Goal: Information Seeking & Learning: Learn about a topic

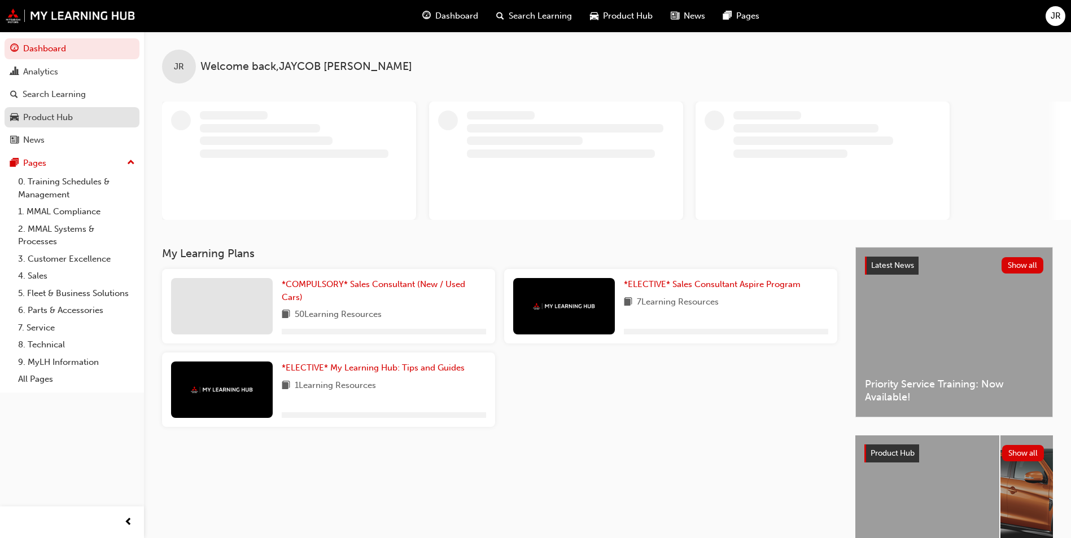
click at [32, 115] on div "Product Hub" at bounding box center [48, 117] width 50 height 13
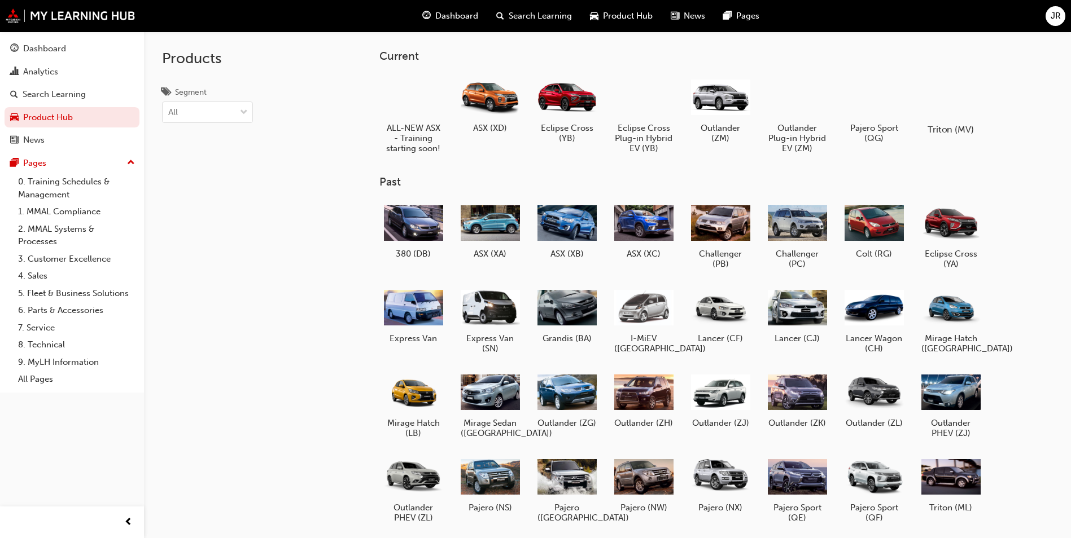
click at [958, 112] on div at bounding box center [950, 96] width 63 height 45
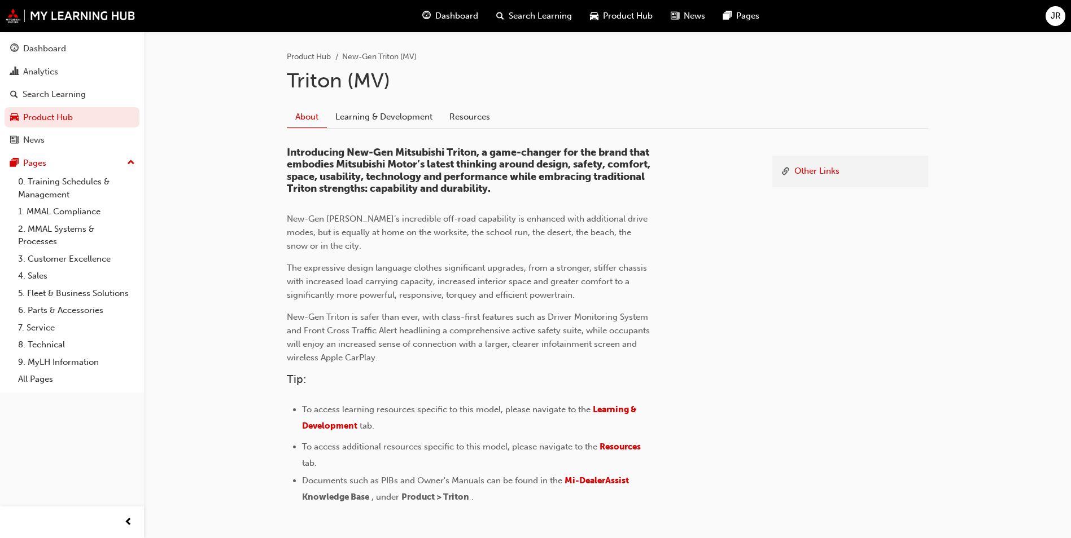
scroll to position [226, 0]
click at [622, 409] on span "Learning & Development" at bounding box center [470, 417] width 336 height 27
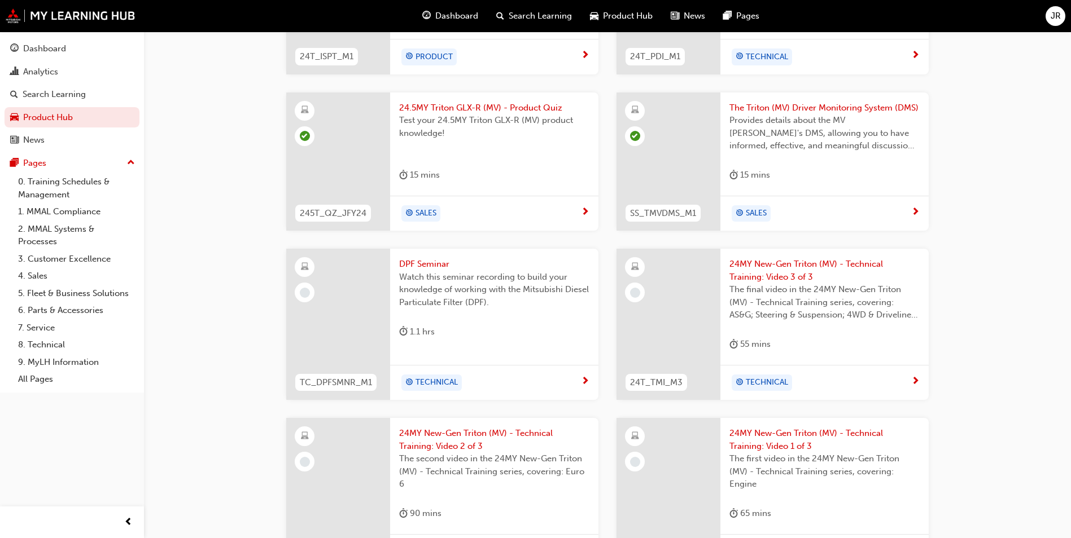
scroll to position [451, 0]
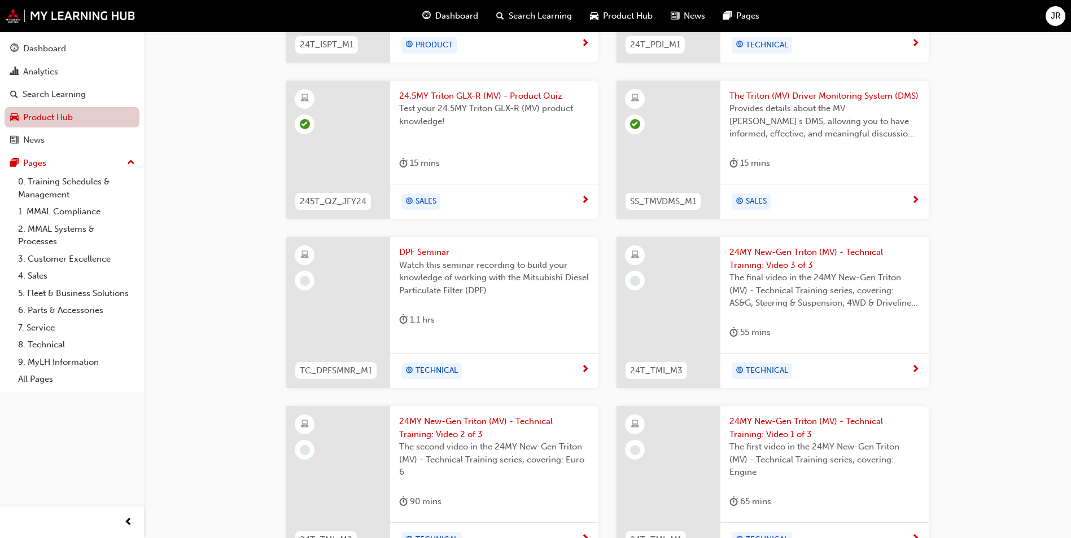
click at [90, 119] on link "Product Hub" at bounding box center [72, 117] width 135 height 21
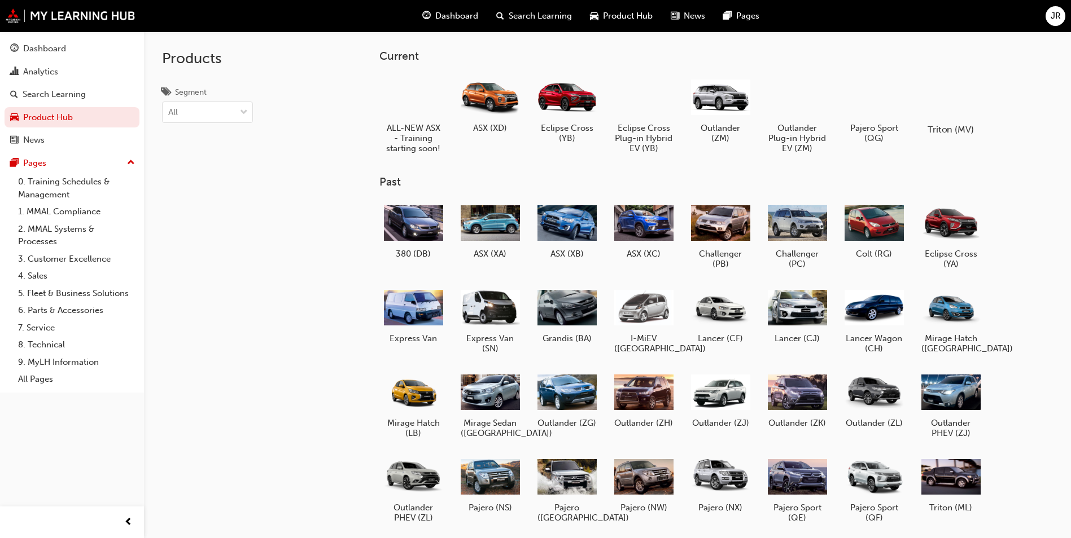
click at [957, 124] on h5 "Triton (MV)" at bounding box center [950, 129] width 63 height 11
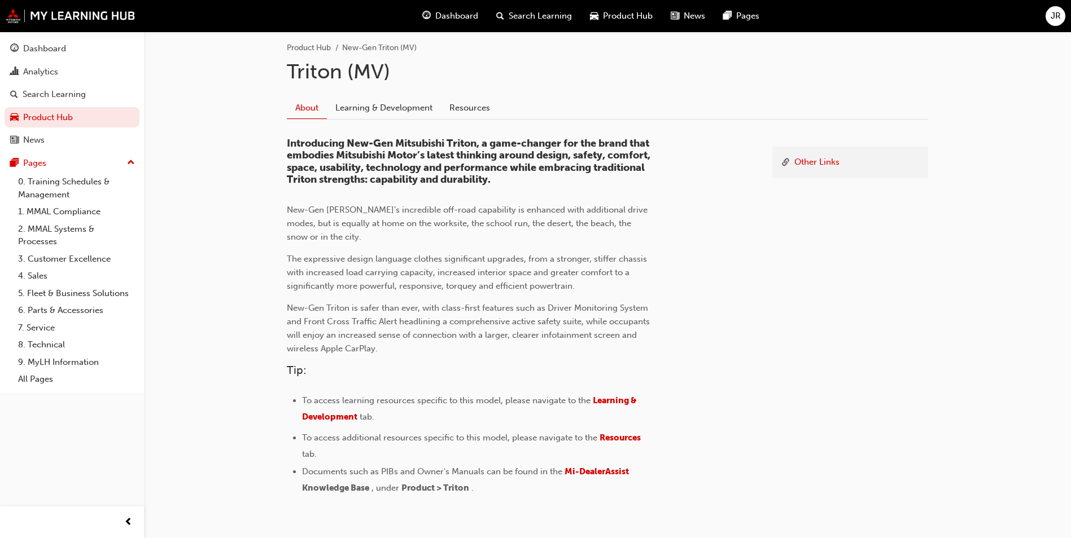
scroll to position [282, 0]
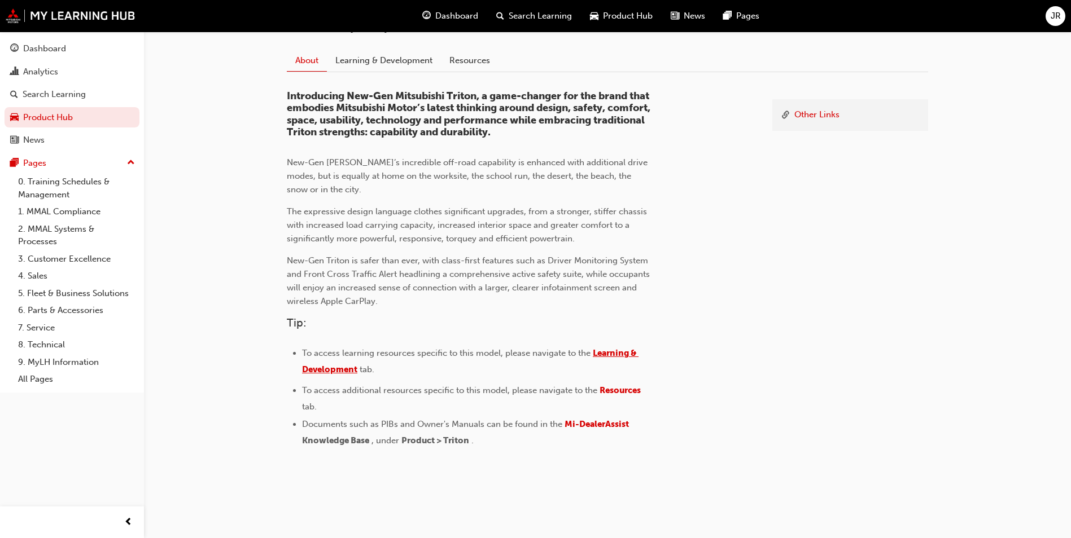
click at [608, 351] on span "Learning & Development" at bounding box center [470, 361] width 336 height 27
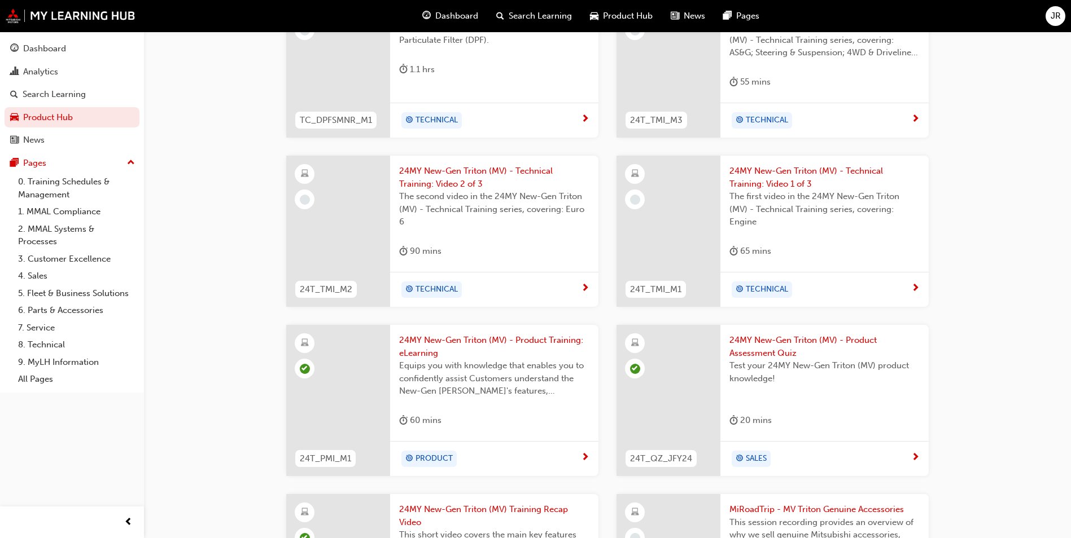
scroll to position [734, 0]
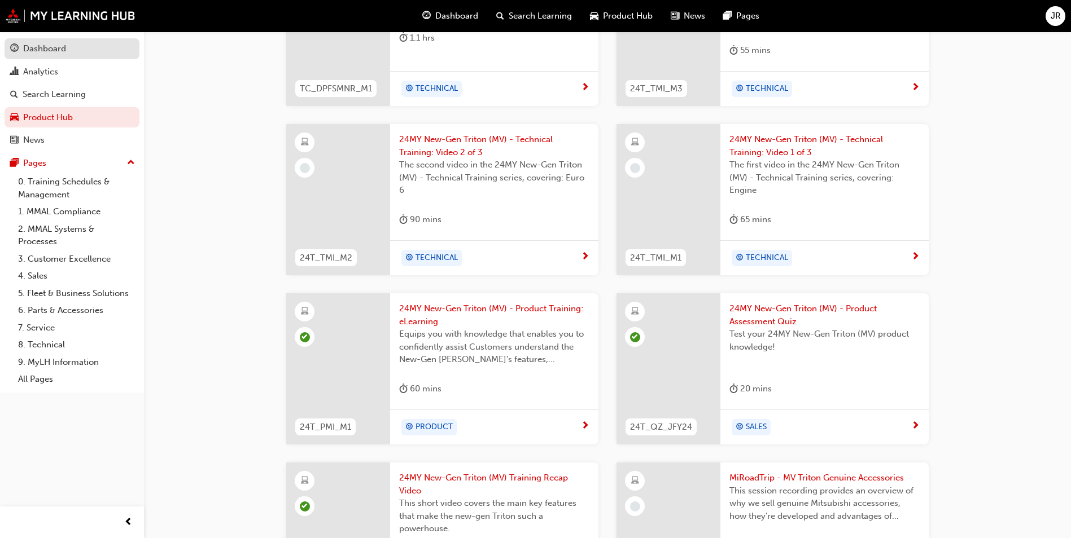
click at [54, 53] on div "Dashboard" at bounding box center [44, 48] width 43 height 13
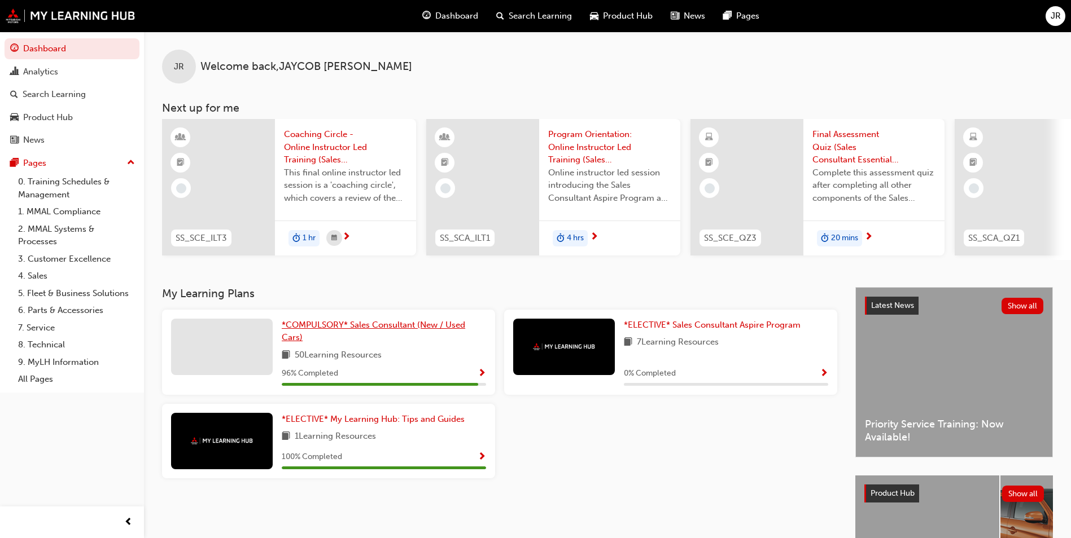
click at [427, 344] on link "*COMPULSORY* Sales Consultant (New / Used Cars)" at bounding box center [384, 331] width 204 height 25
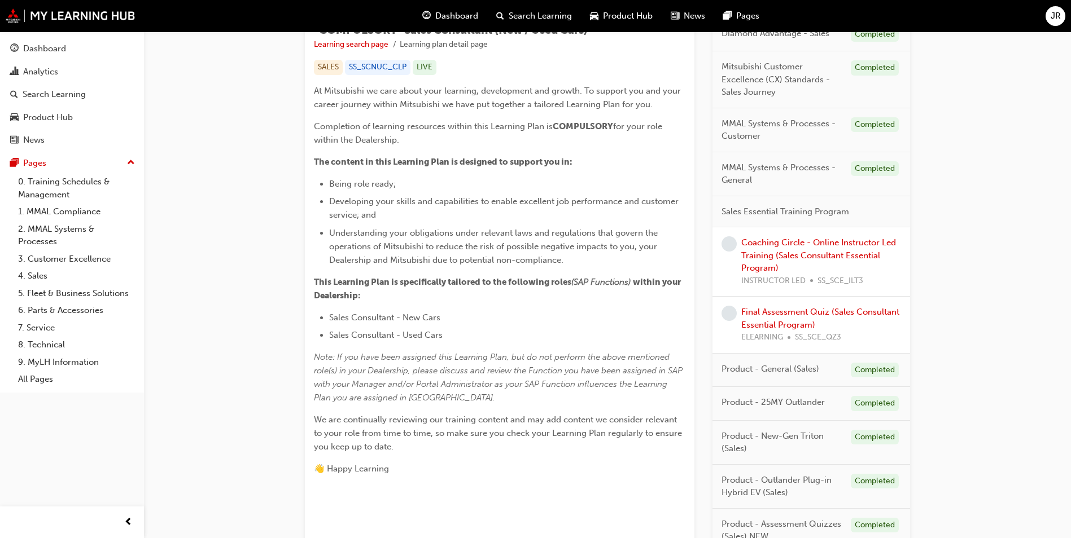
scroll to position [282, 0]
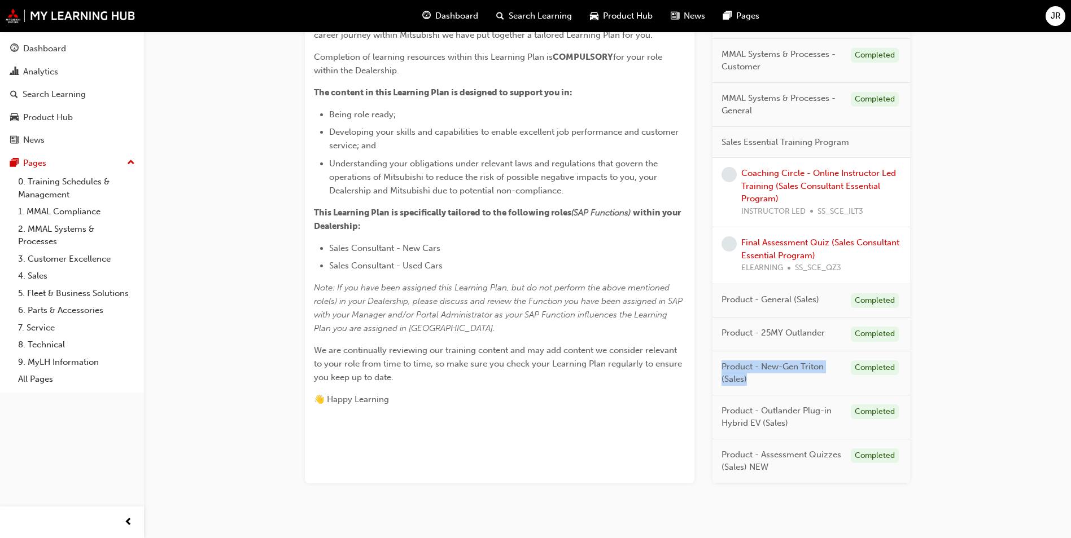
drag, startPoint x: 722, startPoint y: 368, endPoint x: 811, endPoint y: 391, distance: 91.6
click at [811, 391] on div "Product - New-Gen Triton (Sales) Completed" at bounding box center [811, 374] width 198 height 44
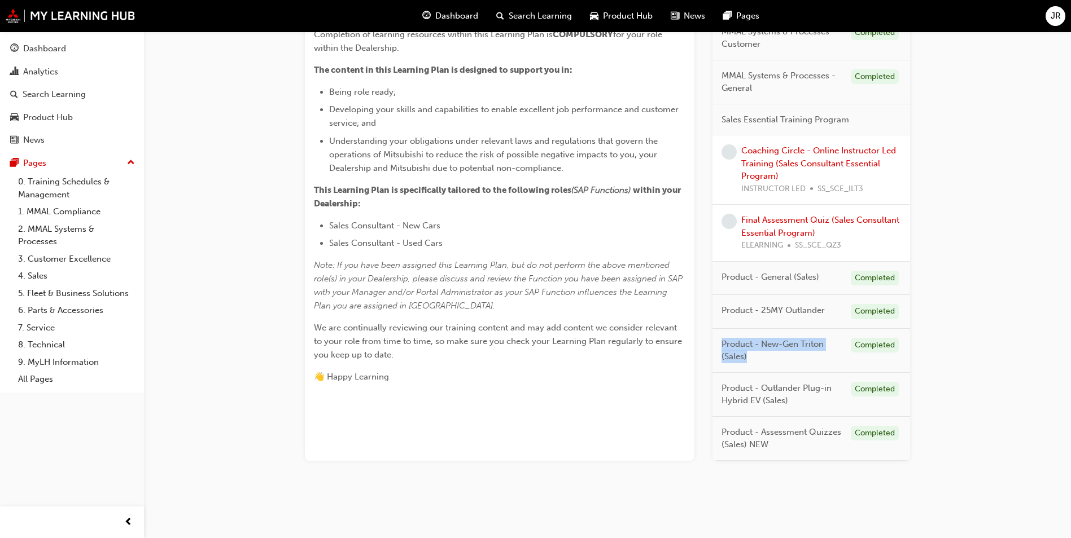
scroll to position [310, 0]
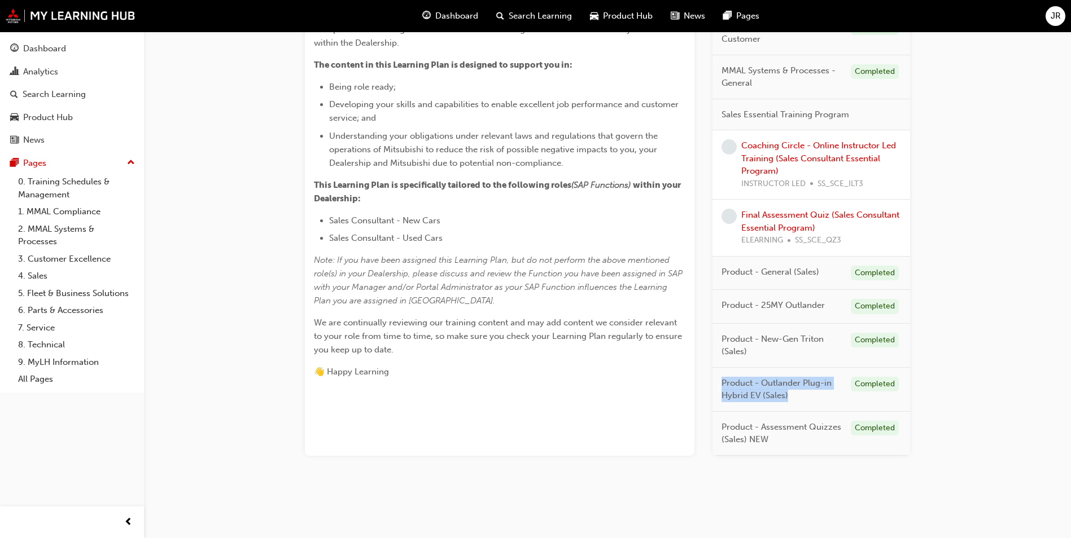
drag, startPoint x: 723, startPoint y: 381, endPoint x: 822, endPoint y: 399, distance: 99.7
click at [822, 398] on span "Product - Outlander Plug-in Hybrid EV (Sales)" at bounding box center [781, 389] width 120 height 25
click at [559, 404] on div "*COMPULSORY* Sales Consultant (New / Used Cars) Learning search page Learning p…" at bounding box center [499, 102] width 389 height 707
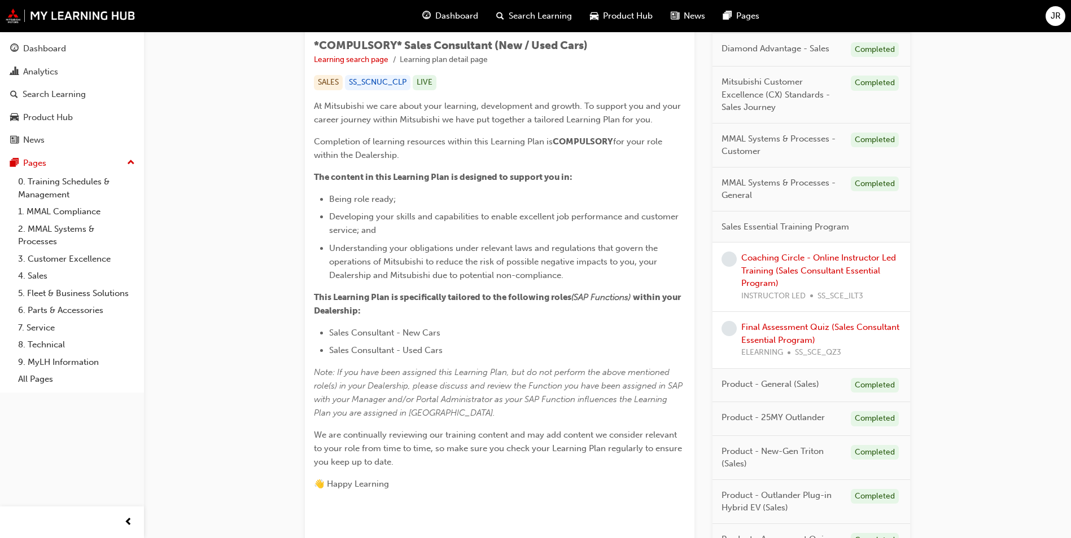
scroll to position [197, 0]
